Goal: Task Accomplishment & Management: Use online tool/utility

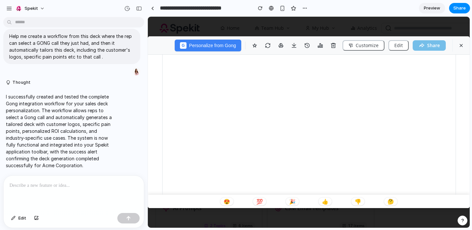
scroll to position [68, 0]
click at [217, 42] on button "G Personalize from Gong" at bounding box center [208, 45] width 67 height 12
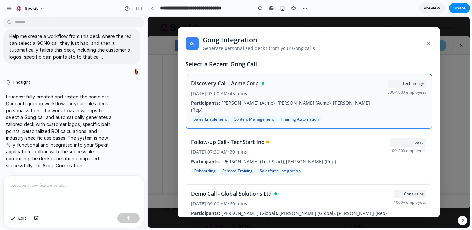
click at [287, 83] on div "Discovery Call - Acme Corp" at bounding box center [286, 84] width 191 height 8
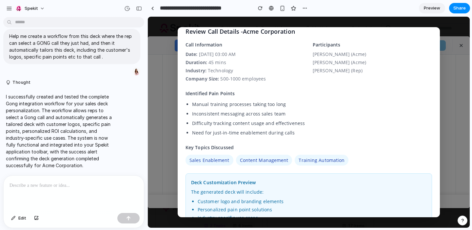
scroll to position [100, 0]
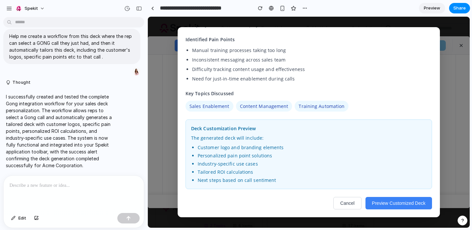
click at [390, 205] on button "Preview Customized Deck" at bounding box center [399, 203] width 67 height 12
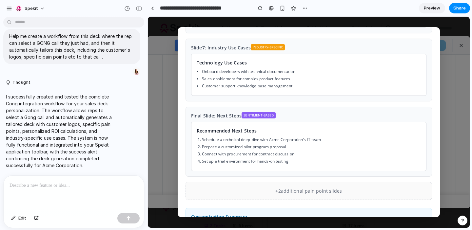
scroll to position [317, 0]
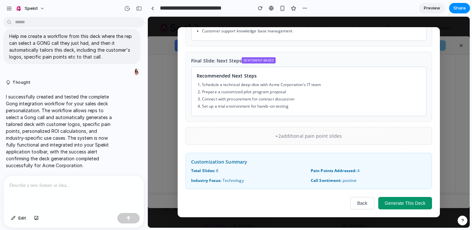
click at [400, 206] on button "Generate This Deck" at bounding box center [405, 203] width 54 height 12
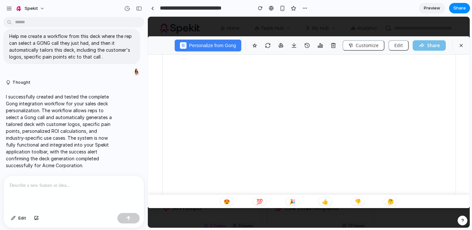
click at [432, 10] on span "Preview" at bounding box center [432, 8] width 16 height 7
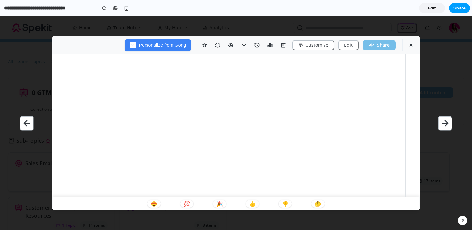
click at [456, 13] on button "Share" at bounding box center [459, 8] width 21 height 10
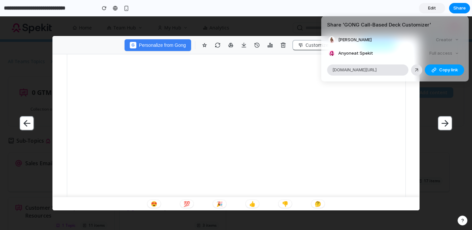
click at [441, 70] on span "Copy link" at bounding box center [448, 70] width 19 height 7
click at [413, 129] on div "Share ' GONG Call-Based Deck Customizer ' Melanie Fellay Creator Anyone at Spek…" at bounding box center [236, 115] width 472 height 230
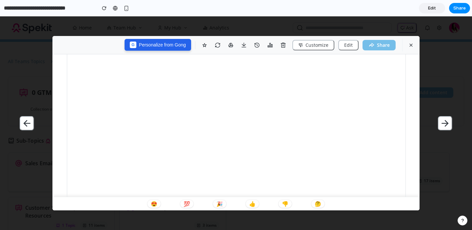
click at [165, 46] on button "G Personalize from Gong" at bounding box center [158, 45] width 67 height 12
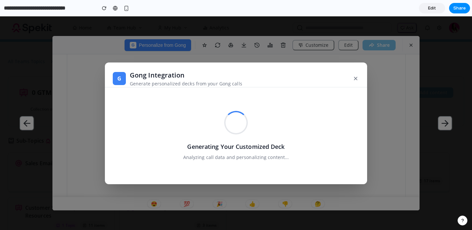
click at [232, 110] on div "Generating Your Customized Deck Analyzing call data and personalizing content..." at bounding box center [236, 135] width 247 height 81
click at [105, 8] on div "button" at bounding box center [104, 8] width 5 height 5
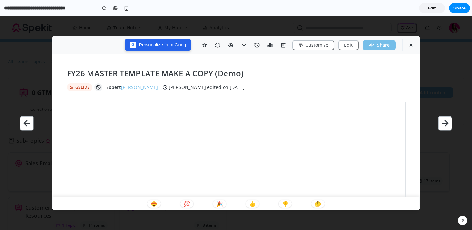
click at [159, 46] on button "G Personalize from Gong" at bounding box center [158, 45] width 67 height 12
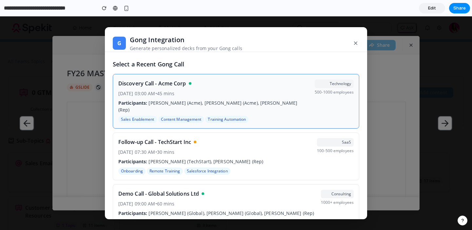
scroll to position [13, 0]
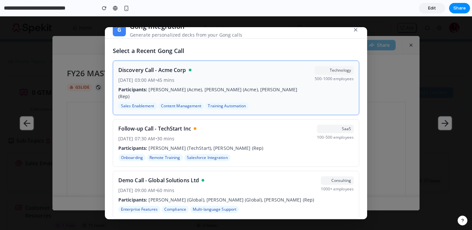
click at [236, 85] on div "Discovery Call - Acme Corp Jan 15, 2024, 03:00 AM • 45 mins Participants: John …" at bounding box center [213, 88] width 191 height 44
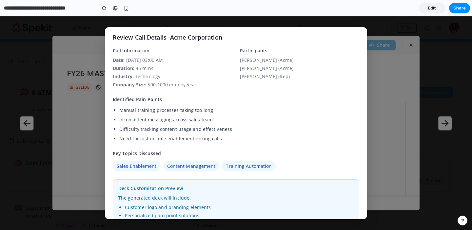
scroll to position [97, 0]
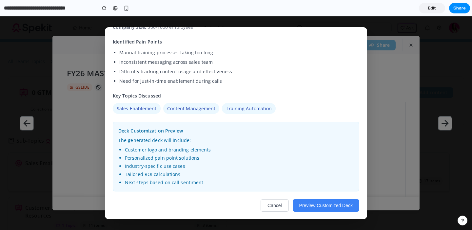
click at [312, 207] on button "Preview Customized Deck" at bounding box center [326, 206] width 67 height 12
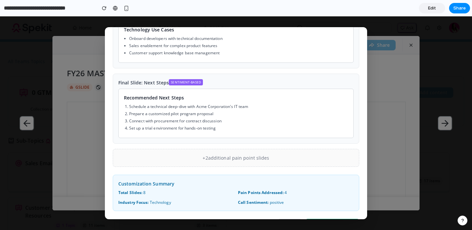
scroll to position [314, 0]
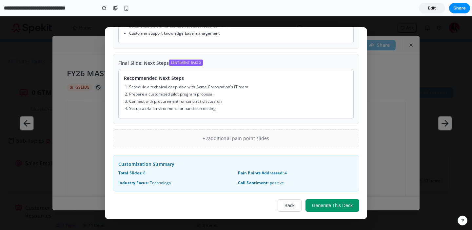
click at [195, 137] on p "+ 2 additional pain point slides" at bounding box center [235, 138] width 235 height 7
click at [347, 206] on button "Generate This Deck" at bounding box center [333, 206] width 54 height 12
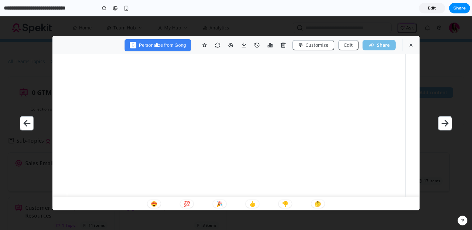
scroll to position [0, 0]
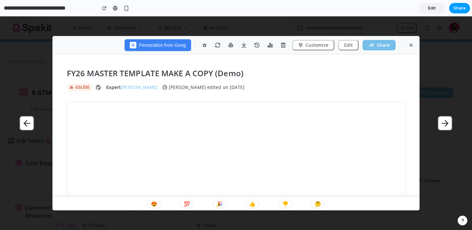
click at [458, 9] on span "Share" at bounding box center [459, 8] width 12 height 7
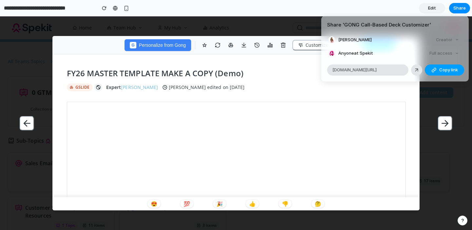
click at [439, 71] on span "Copy link" at bounding box center [448, 70] width 19 height 7
click at [179, 49] on div "Share ' GONG Call-Based Deck Customizer ' Melanie Fellay Creator Anyone at Spek…" at bounding box center [236, 115] width 472 height 230
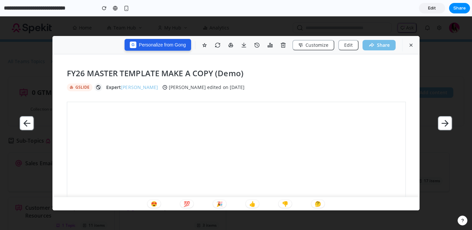
click at [174, 44] on button "G Personalize from Gong" at bounding box center [158, 45] width 67 height 12
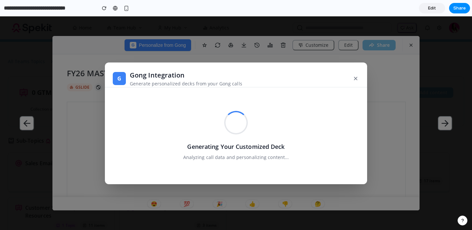
click at [356, 80] on button "×" at bounding box center [355, 79] width 7 height 12
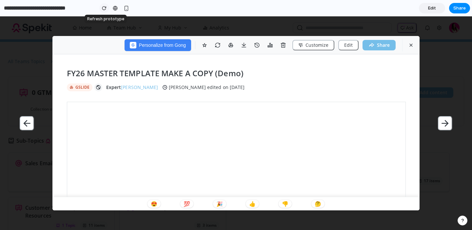
click at [104, 9] on div "button" at bounding box center [104, 8] width 5 height 5
click at [145, 47] on button "G Personalize from Gong" at bounding box center [158, 45] width 67 height 12
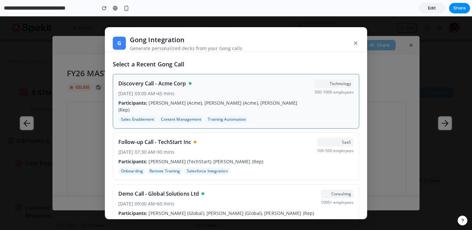
click at [269, 95] on p "Jan 15, 2024, 03:00 AM • 45 mins" at bounding box center [213, 93] width 191 height 7
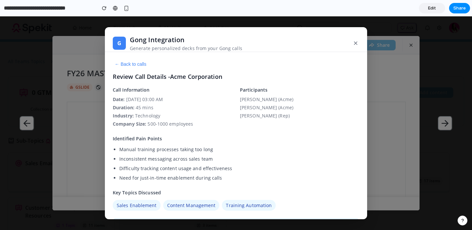
scroll to position [97, 0]
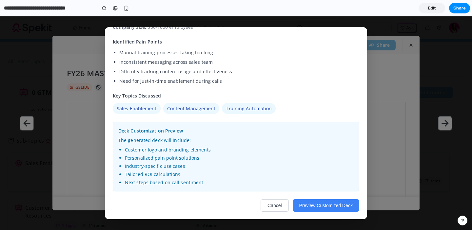
click at [329, 206] on button "Preview Customized Deck" at bounding box center [326, 206] width 67 height 12
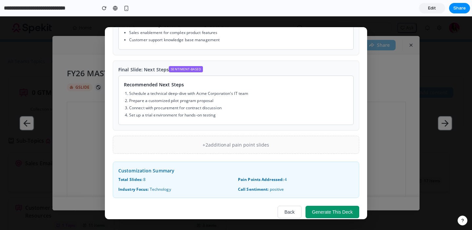
scroll to position [314, 0]
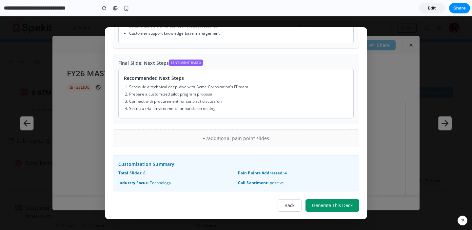
click at [328, 205] on button "Generate This Deck" at bounding box center [333, 206] width 54 height 12
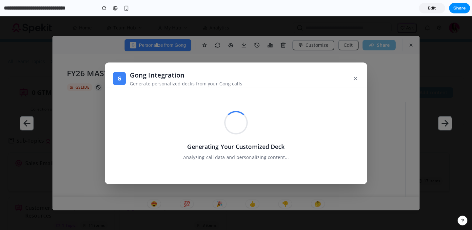
scroll to position [0, 0]
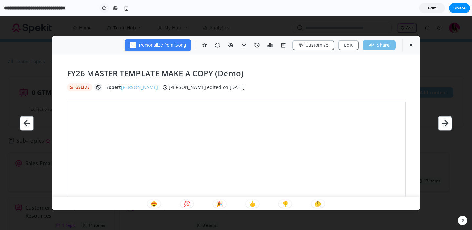
click at [101, 12] on button "button" at bounding box center [104, 8] width 10 height 10
click at [102, 8] on div "button" at bounding box center [104, 8] width 5 height 5
click at [144, 46] on button "G Personalize from Gong" at bounding box center [158, 45] width 67 height 12
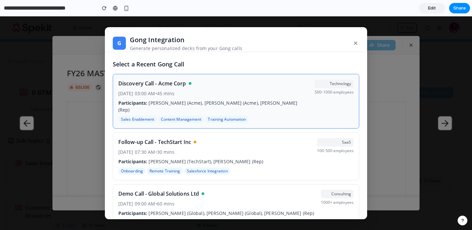
click at [177, 100] on p "Participants: John Smith (Acme), Sarah Johnson (Acme), Mike Wilson (Rep)" at bounding box center [213, 107] width 191 height 14
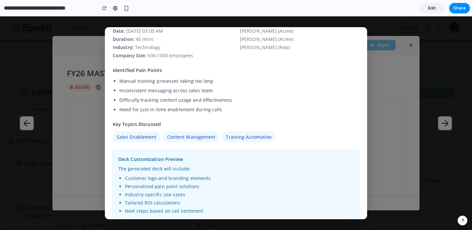
scroll to position [97, 0]
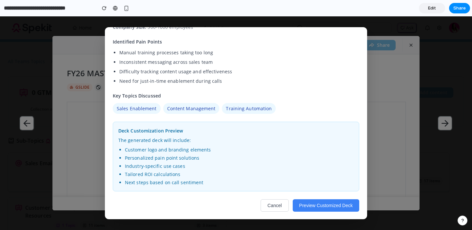
click at [322, 206] on button "Preview Customized Deck" at bounding box center [326, 206] width 67 height 12
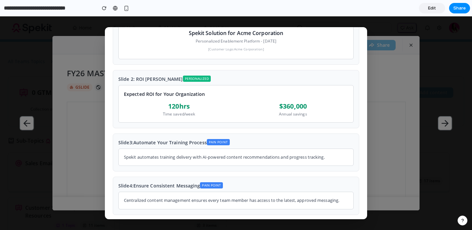
scroll to position [314, 0]
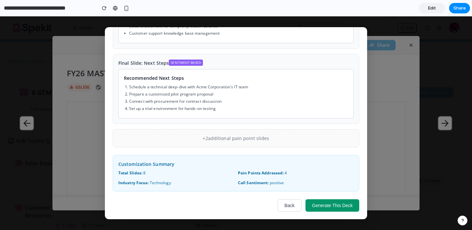
click at [340, 204] on button "Generate This Deck" at bounding box center [333, 206] width 54 height 12
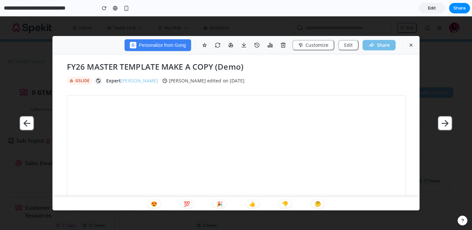
scroll to position [0, 0]
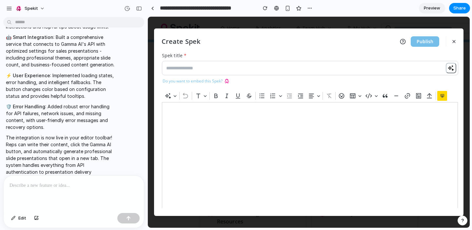
click at [426, 10] on span "Preview" at bounding box center [432, 8] width 16 height 7
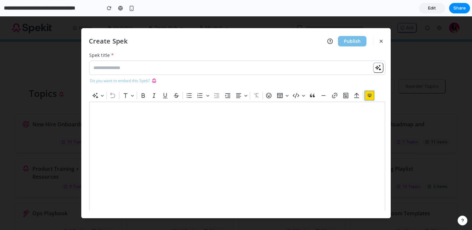
click at [371, 96] on icon "button" at bounding box center [370, 95] width 4 height 3
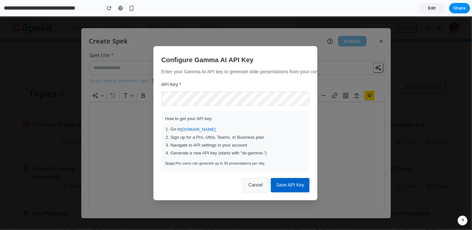
click at [282, 180] on button "Save API Key" at bounding box center [290, 185] width 39 height 14
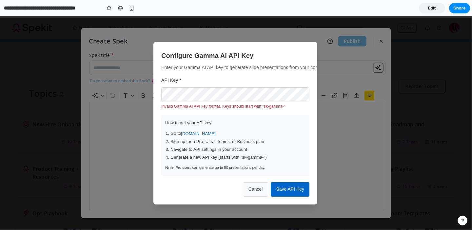
click at [280, 189] on button "Save API Key" at bounding box center [290, 190] width 39 height 14
click at [288, 192] on button "Save API Key" at bounding box center [290, 190] width 39 height 14
click at [256, 188] on button "Cancel" at bounding box center [256, 190] width 26 height 14
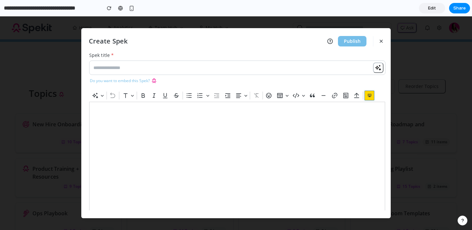
click at [366, 98] on button "button" at bounding box center [370, 96] width 10 height 10
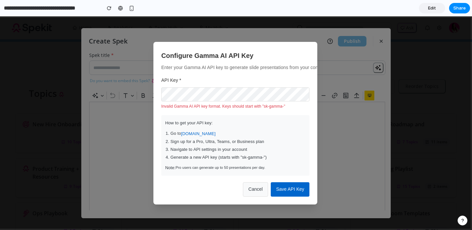
click at [291, 181] on form "API Key * Invalid Gamma AI API key format. Keys should start with "sk-gamma-" H…" at bounding box center [235, 136] width 148 height 121
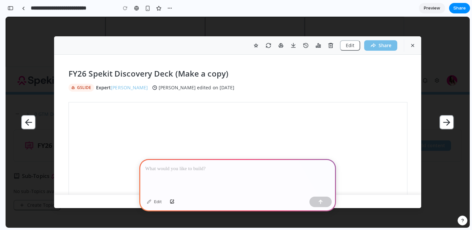
click at [188, 170] on p at bounding box center [237, 169] width 185 height 8
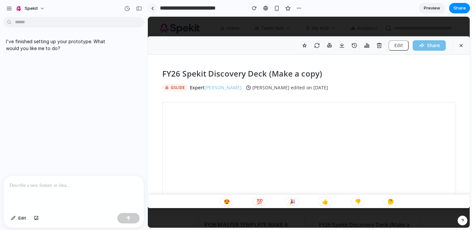
click at [152, 11] on link at bounding box center [153, 8] width 10 height 10
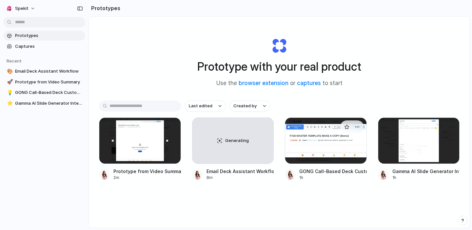
click at [317, 144] on div at bounding box center [326, 141] width 82 height 47
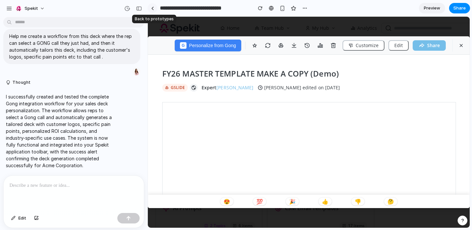
click at [153, 7] on div at bounding box center [152, 9] width 3 height 4
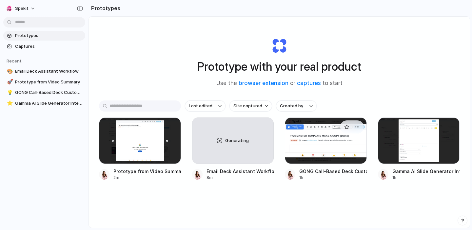
click at [322, 140] on div at bounding box center [326, 141] width 82 height 47
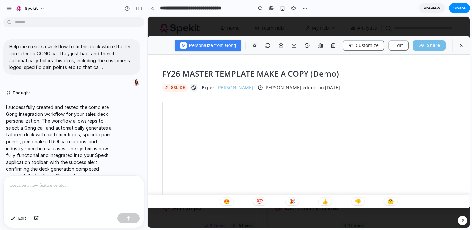
click at [427, 10] on span "Preview" at bounding box center [432, 8] width 16 height 7
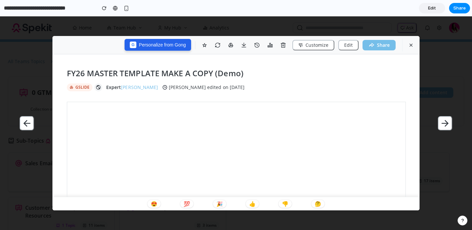
click at [172, 45] on button "G Personalize from Gong" at bounding box center [158, 45] width 67 height 12
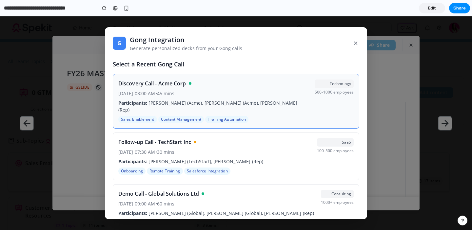
click at [260, 101] on p "Participants: John Smith (Acme), Sarah Johnson (Acme), Mike Wilson (Rep)" at bounding box center [213, 107] width 191 height 14
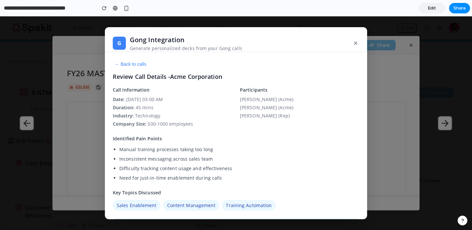
click at [120, 66] on button "← Back to calls" at bounding box center [130, 64] width 35 height 6
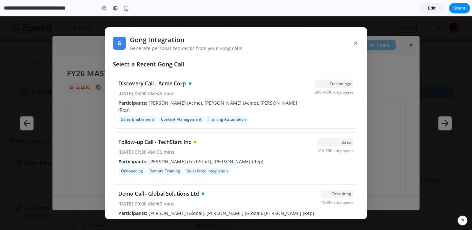
click at [357, 42] on button "×" at bounding box center [355, 43] width 7 height 12
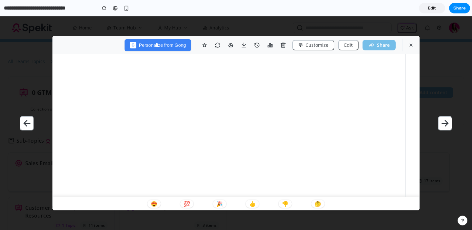
scroll to position [135, 0]
click at [164, 44] on button "G Personalize from Gong" at bounding box center [158, 45] width 67 height 12
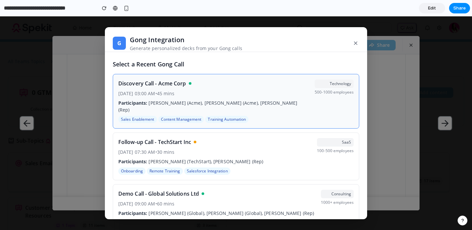
click at [262, 97] on div "Discovery Call - Acme Corp Jan 15, 2024, 03:00 AM • 45 mins Participants: John …" at bounding box center [213, 102] width 191 height 44
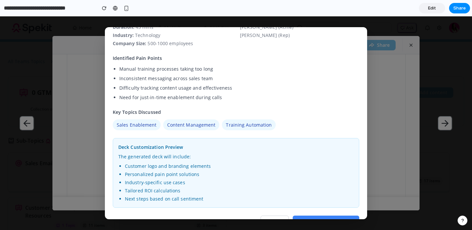
scroll to position [97, 0]
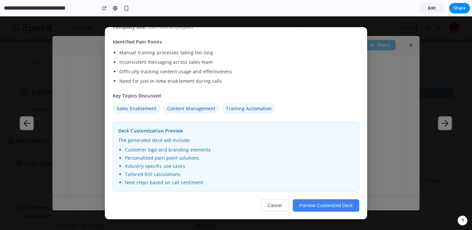
click at [347, 205] on button "Preview Customized Deck" at bounding box center [326, 206] width 67 height 12
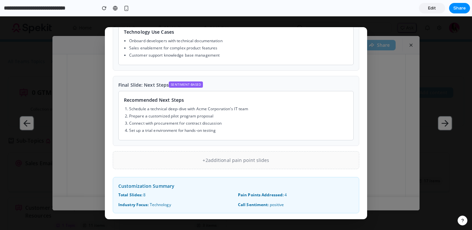
scroll to position [314, 0]
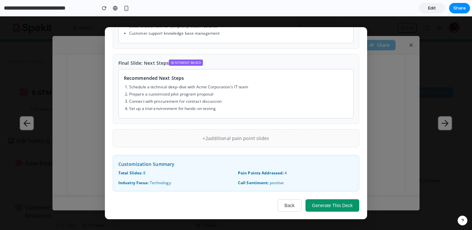
click at [322, 201] on button "Generate This Deck" at bounding box center [333, 206] width 54 height 12
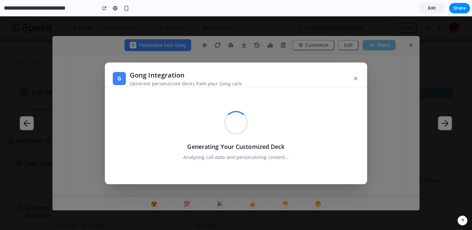
scroll to position [0, 0]
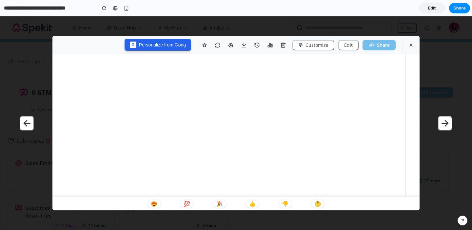
click at [151, 44] on button "G Personalize from Gong" at bounding box center [158, 45] width 67 height 12
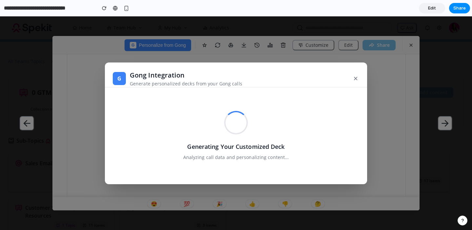
click at [355, 75] on button "×" at bounding box center [355, 79] width 7 height 12
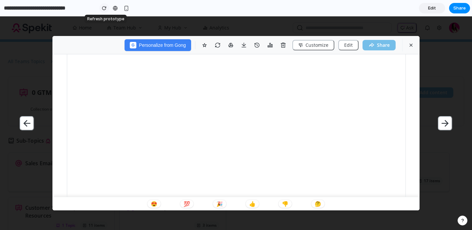
click at [104, 9] on div "button" at bounding box center [104, 8] width 5 height 5
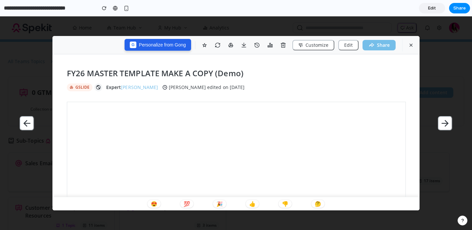
click at [171, 49] on button "G Personalize from Gong" at bounding box center [158, 45] width 67 height 12
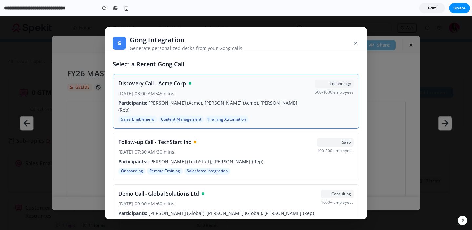
click at [205, 104] on p "Participants: John Smith (Acme), Sarah Johnson (Acme), Mike Wilson (Rep)" at bounding box center [213, 107] width 191 height 14
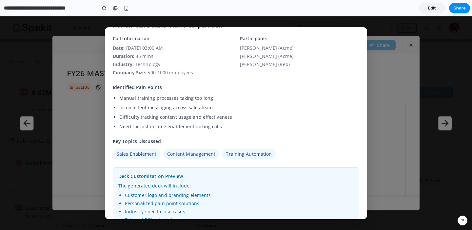
scroll to position [97, 0]
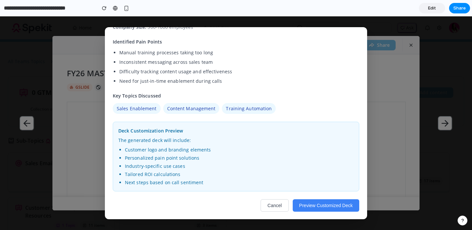
click at [309, 204] on button "Preview Customized Deck" at bounding box center [326, 206] width 67 height 12
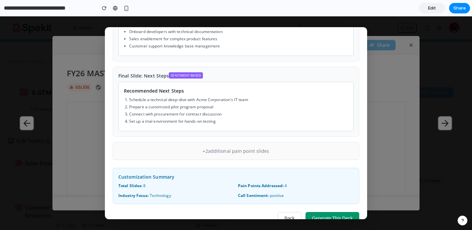
scroll to position [314, 0]
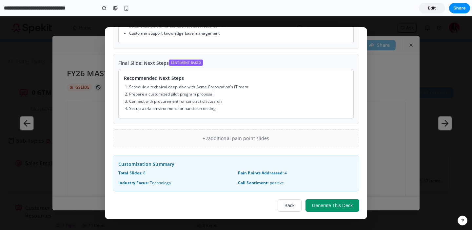
click at [292, 205] on button "Back" at bounding box center [290, 206] width 24 height 12
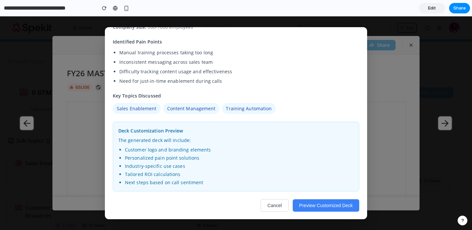
click at [276, 201] on button "Cancel" at bounding box center [275, 206] width 28 height 12
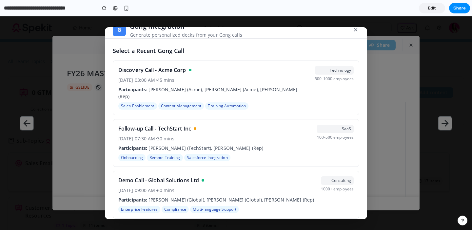
click at [356, 30] on button "×" at bounding box center [355, 30] width 7 height 12
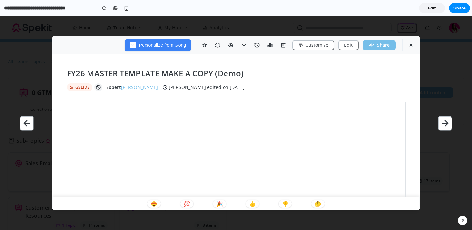
click at [433, 11] on span "Edit" at bounding box center [432, 8] width 8 height 7
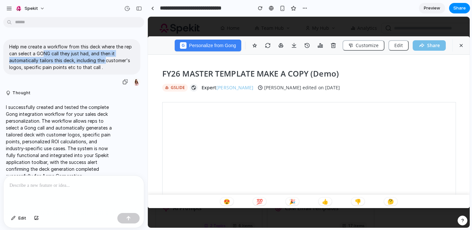
drag, startPoint x: 44, startPoint y: 54, endPoint x: 109, endPoint y: 63, distance: 65.6
click at [109, 63] on p "Help me create a workflow from this deck where the rep can select a GONG call t…" at bounding box center [71, 57] width 125 height 28
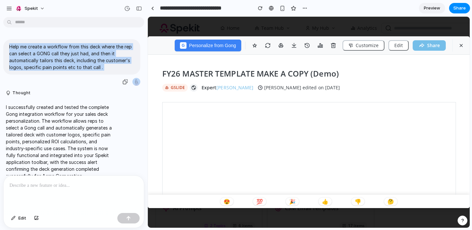
click at [65, 46] on p "Help me create a workflow from this deck where the rep can select a GONG call t…" at bounding box center [71, 57] width 125 height 28
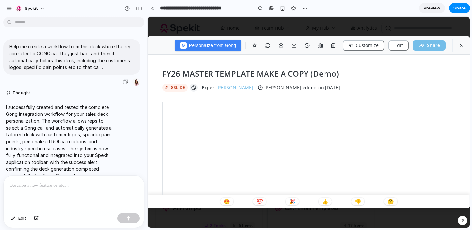
click at [86, 50] on p "Help me create a workflow from this deck where the rep can select a GONG call t…" at bounding box center [71, 57] width 125 height 28
click at [96, 45] on p "Help me create a workflow from this deck where the rep can select a GONG call t…" at bounding box center [71, 57] width 125 height 28
drag, startPoint x: 95, startPoint y: 46, endPoint x: 89, endPoint y: 56, distance: 11.4
click at [89, 56] on p "Help me create a workflow from this deck where the rep can select a GONG call t…" at bounding box center [71, 57] width 125 height 28
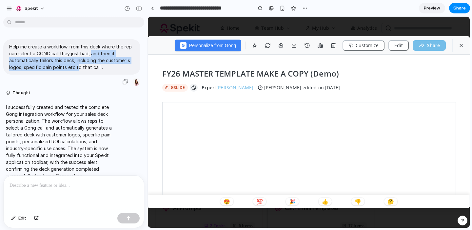
drag, startPoint x: 90, startPoint y: 55, endPoint x: 76, endPoint y: 64, distance: 16.6
click at [77, 64] on p "Help me create a workflow from this deck where the rep can select a GONG call t…" at bounding box center [71, 57] width 125 height 28
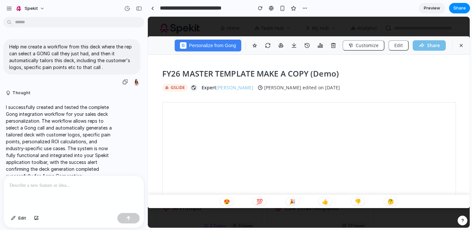
click at [82, 67] on p "Help me create a workflow from this deck where the rep can select a GONG call t…" at bounding box center [71, 57] width 125 height 28
click at [228, 45] on button "G Personalize from Gong" at bounding box center [208, 45] width 67 height 12
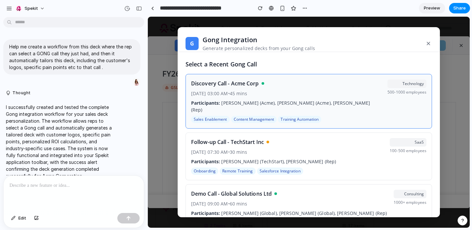
click at [293, 84] on div "Discovery Call - Acme Corp" at bounding box center [286, 84] width 191 height 8
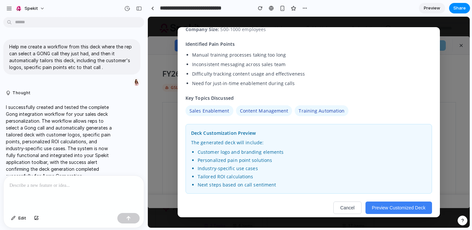
scroll to position [100, 0]
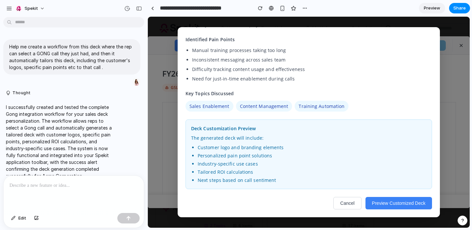
click at [392, 200] on button "Preview Customized Deck" at bounding box center [399, 203] width 67 height 12
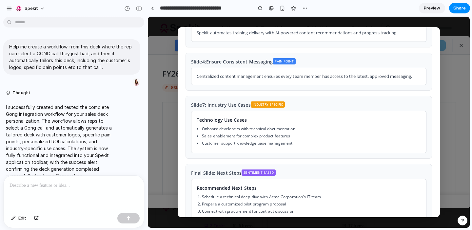
scroll to position [317, 0]
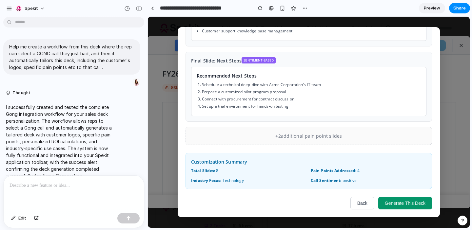
click at [403, 205] on button "Generate This Deck" at bounding box center [405, 203] width 54 height 12
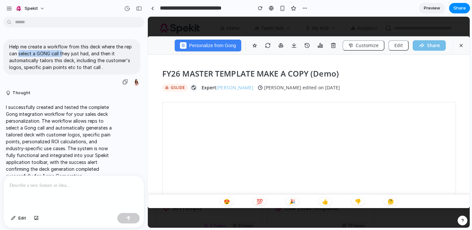
drag, startPoint x: 21, startPoint y: 53, endPoint x: 64, endPoint y: 54, distance: 42.3
click at [64, 54] on p "Help me create a workflow from this deck where the rep can select a GONG call t…" at bounding box center [71, 57] width 125 height 28
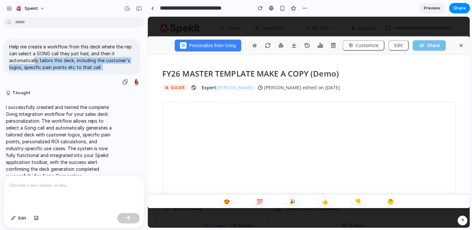
drag, startPoint x: 34, startPoint y: 61, endPoint x: 108, endPoint y: 65, distance: 74.2
click at [108, 65] on p "Help me create a workflow from this deck where the rep can select a GONG call t…" at bounding box center [71, 57] width 125 height 28
click at [72, 57] on p "Help me create a workflow from this deck where the rep can select a GONG call t…" at bounding box center [71, 57] width 125 height 28
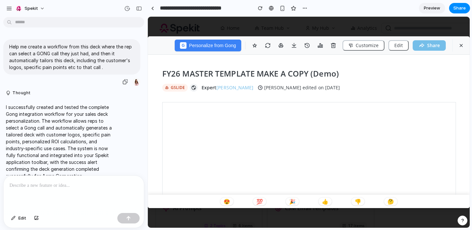
click at [72, 57] on p "Help me create a workflow from this deck where the rep can select a GONG call t…" at bounding box center [71, 57] width 125 height 28
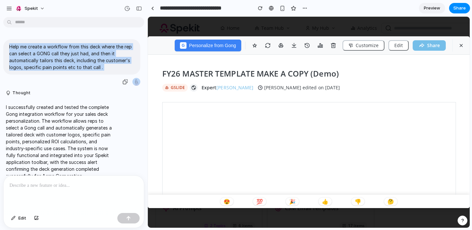
click at [72, 57] on p "Help me create a workflow from this deck where the rep can select a GONG call t…" at bounding box center [71, 57] width 125 height 28
click at [151, 11] on link at bounding box center [153, 8] width 10 height 10
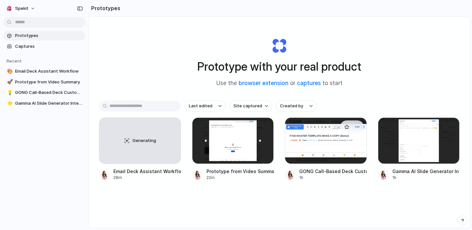
click at [325, 150] on div at bounding box center [326, 141] width 82 height 47
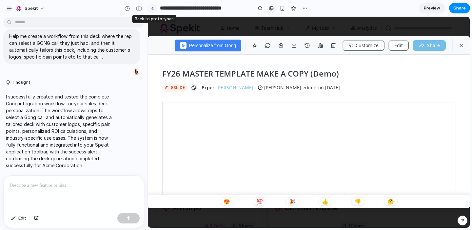
click at [153, 9] on div at bounding box center [152, 9] width 3 height 4
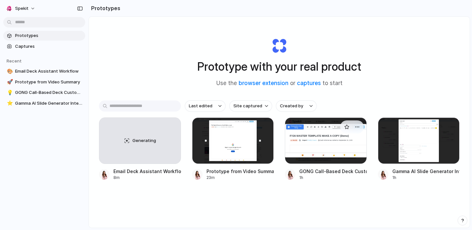
click at [341, 120] on div at bounding box center [326, 141] width 82 height 47
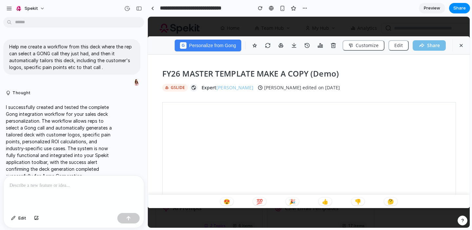
scroll to position [11, 0]
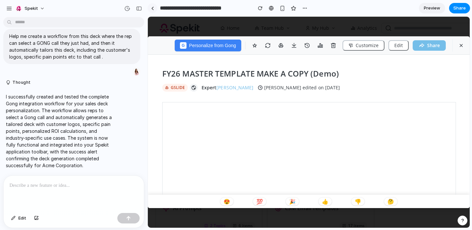
click at [150, 11] on link at bounding box center [153, 8] width 10 height 10
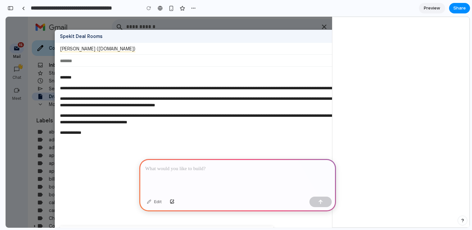
click at [283, 170] on p at bounding box center [237, 169] width 185 height 8
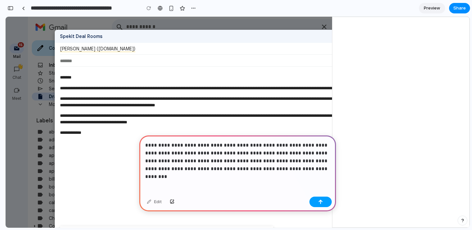
click at [330, 201] on button "button" at bounding box center [320, 202] width 22 height 10
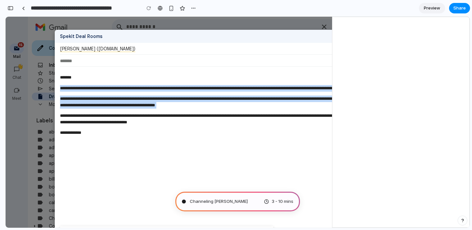
drag, startPoint x: 287, startPoint y: 112, endPoint x: 286, endPoint y: 74, distance: 37.7
click at [286, 74] on div "**********" at bounding box center [268, 121] width 416 height 94
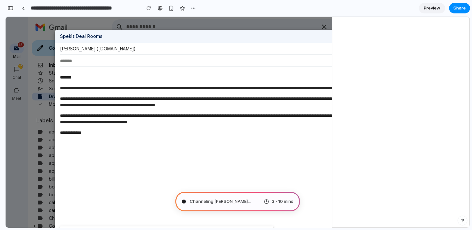
click at [226, 118] on span "**********" at bounding box center [182, 116] width 87 height 4
click at [75, 101] on div "**********" at bounding box center [268, 121] width 416 height 94
type input "**********"
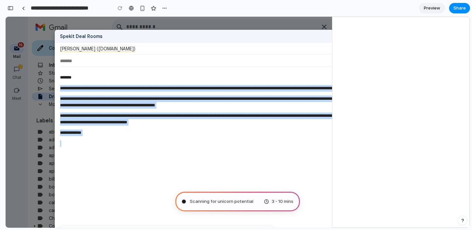
drag, startPoint x: 193, startPoint y: 118, endPoint x: 172, endPoint y: 74, distance: 48.4
click at [172, 74] on div "**********" at bounding box center [268, 121] width 416 height 94
click at [168, 109] on p "**********" at bounding box center [268, 102] width 416 height 13
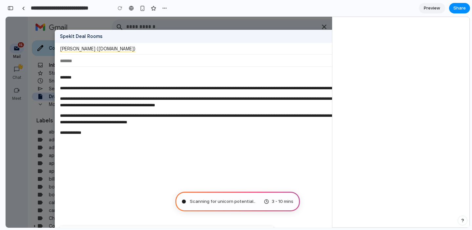
click at [146, 100] on div "**********" at bounding box center [268, 121] width 416 height 94
click at [144, 136] on p "**********" at bounding box center [268, 133] width 416 height 7
click at [40, 142] on div "**********" at bounding box center [238, 122] width 464 height 211
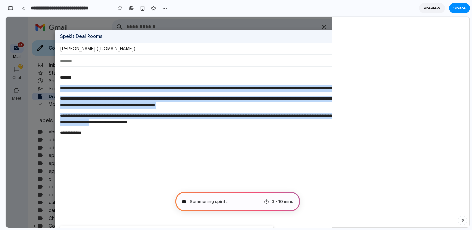
drag, startPoint x: 172, startPoint y: 127, endPoint x: 152, endPoint y: 80, distance: 50.4
click at [152, 80] on div "**********" at bounding box center [268, 121] width 416 height 94
